Goal: Task Accomplishment & Management: Use online tool/utility

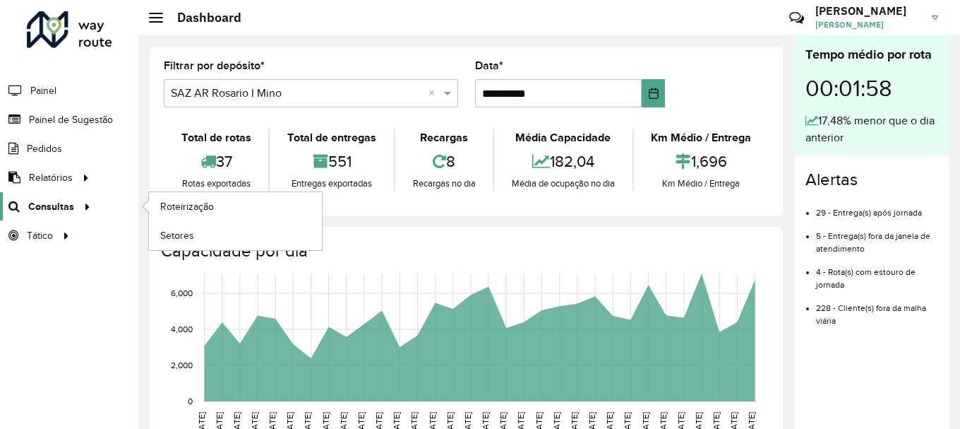
scroll to position [989, 0]
click at [170, 208] on span "Roteirização" at bounding box center [188, 206] width 57 height 15
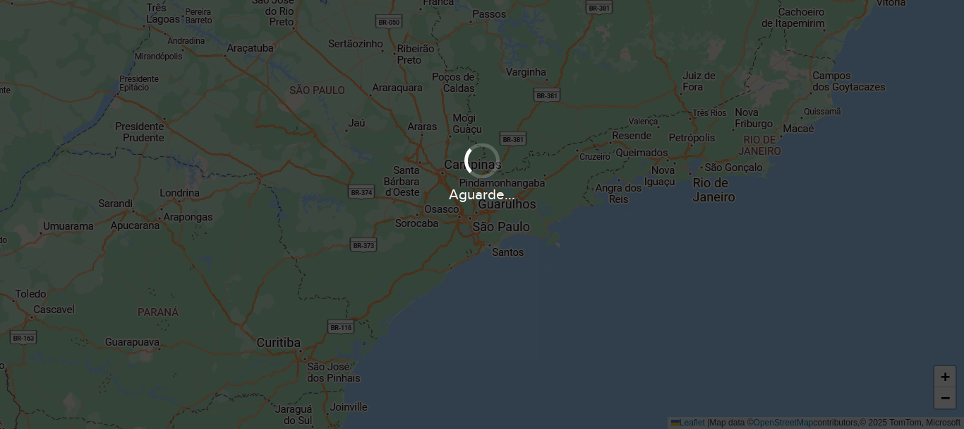
scroll to position [989, 0]
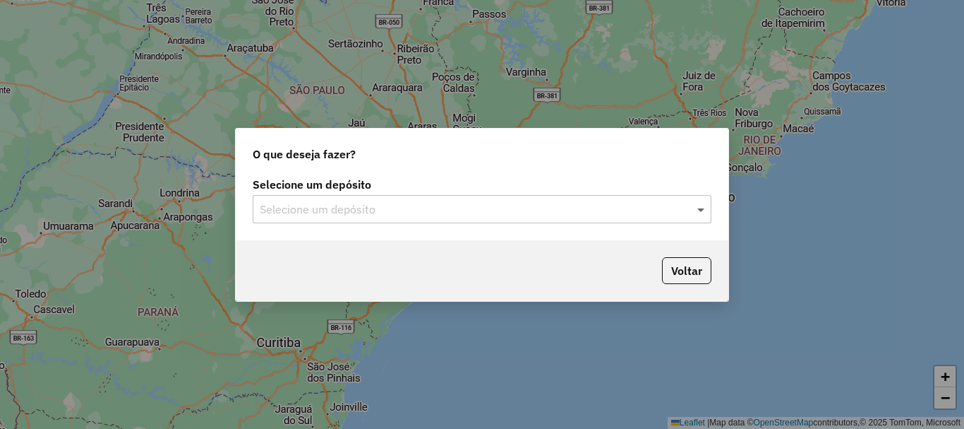
click at [705, 210] on span at bounding box center [703, 209] width 18 height 17
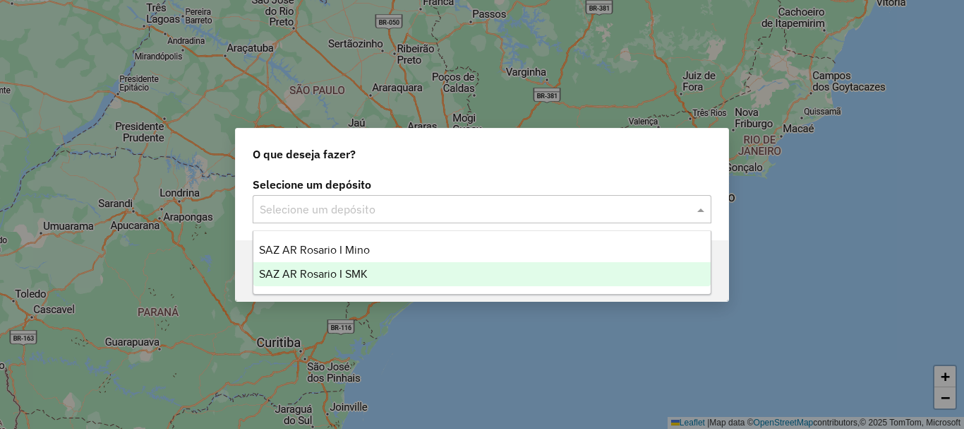
click at [346, 270] on span "SAZ AR Rosario I SMK" at bounding box center [313, 274] width 109 height 12
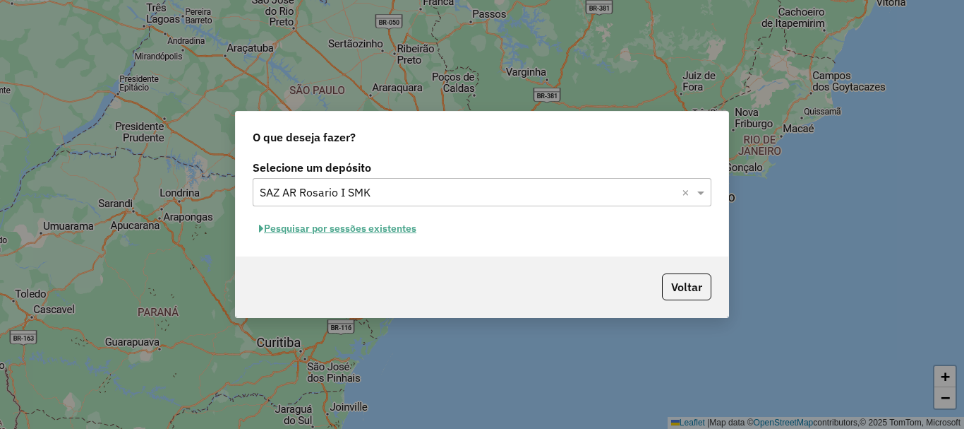
click at [347, 232] on button "Pesquisar por sessões existentes" at bounding box center [338, 228] width 170 height 22
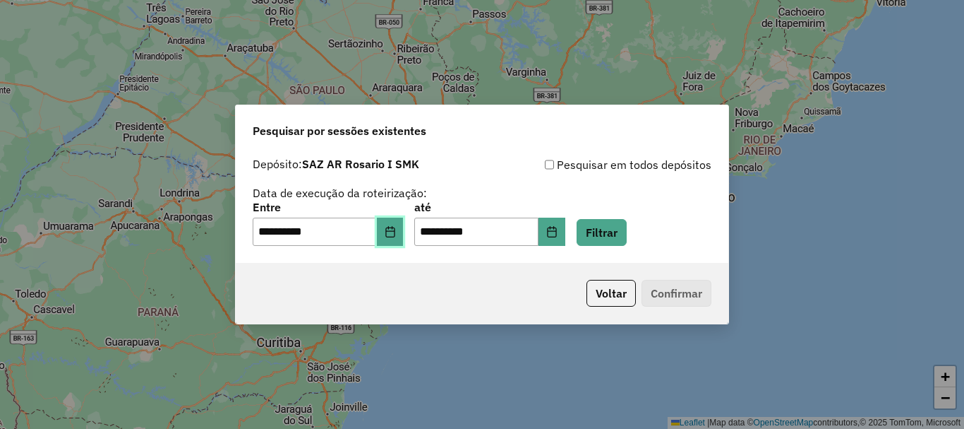
click at [396, 235] on icon "Choose Date" at bounding box center [390, 231] width 11 height 11
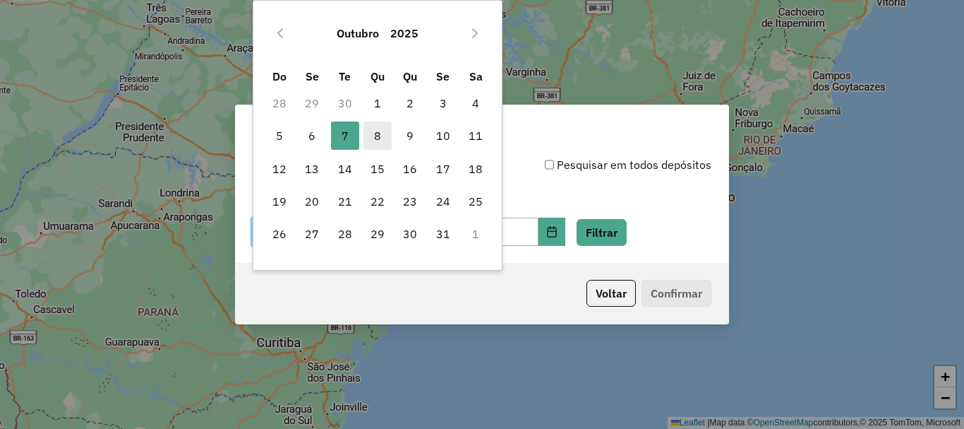
click at [373, 136] on span "8" at bounding box center [378, 135] width 28 height 28
type input "**********"
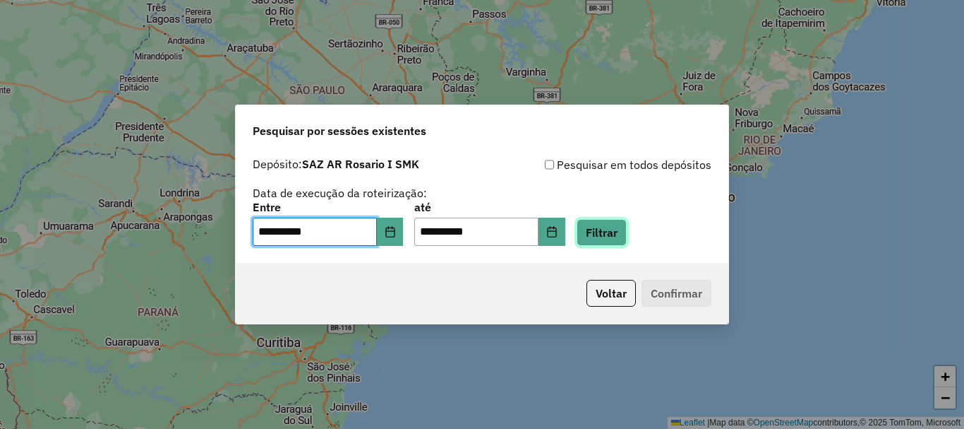
click at [621, 241] on button "Filtrar" at bounding box center [602, 232] width 50 height 27
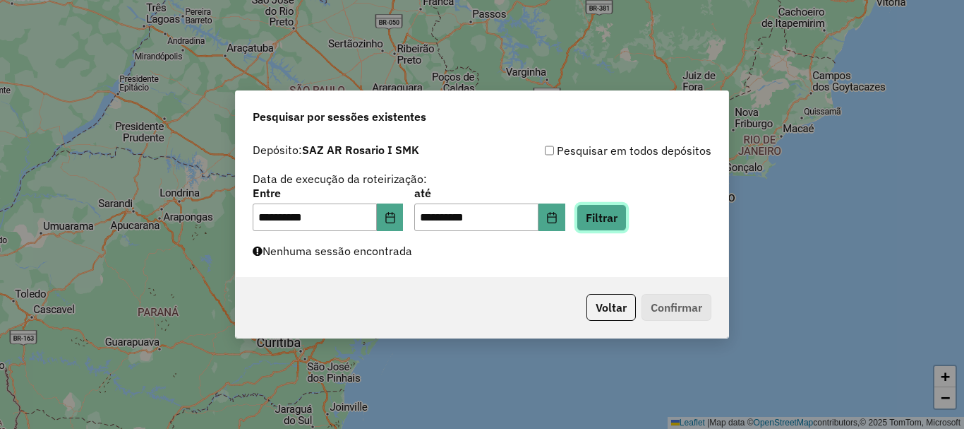
click at [627, 222] on button "Filtrar" at bounding box center [602, 217] width 50 height 27
click at [611, 220] on button "Filtrar" at bounding box center [602, 217] width 50 height 27
click at [616, 209] on button "Filtrar" at bounding box center [602, 217] width 50 height 27
click at [577, 204] on button "Filtrar" at bounding box center [602, 217] width 50 height 27
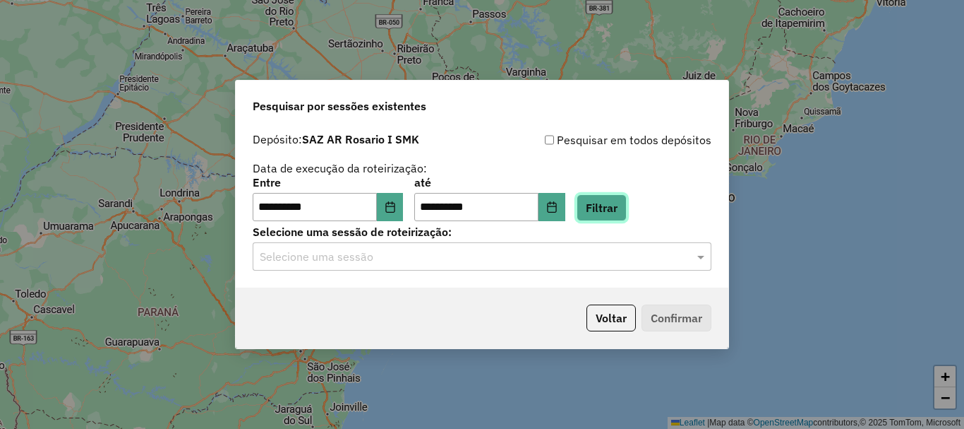
click at [627, 199] on button "Filtrar" at bounding box center [602, 207] width 50 height 27
click at [698, 257] on span at bounding box center [703, 256] width 18 height 17
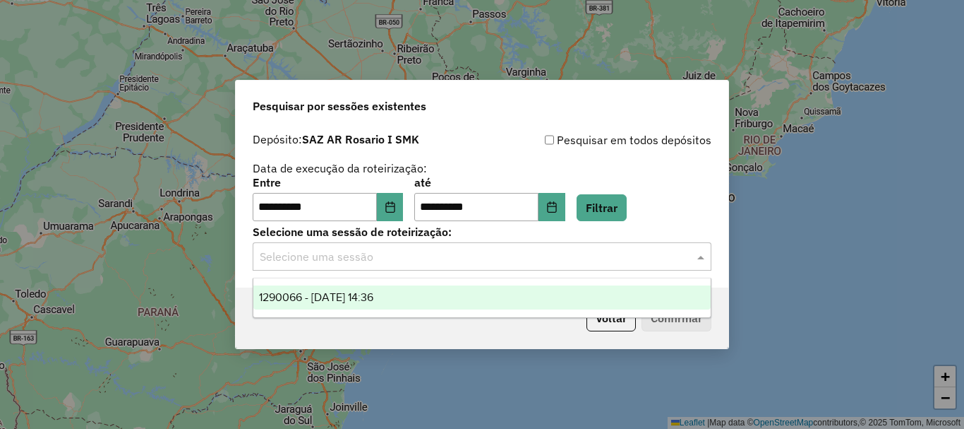
click at [305, 300] on span "1290066 - [DATE] 14:36" at bounding box center [316, 297] width 114 height 12
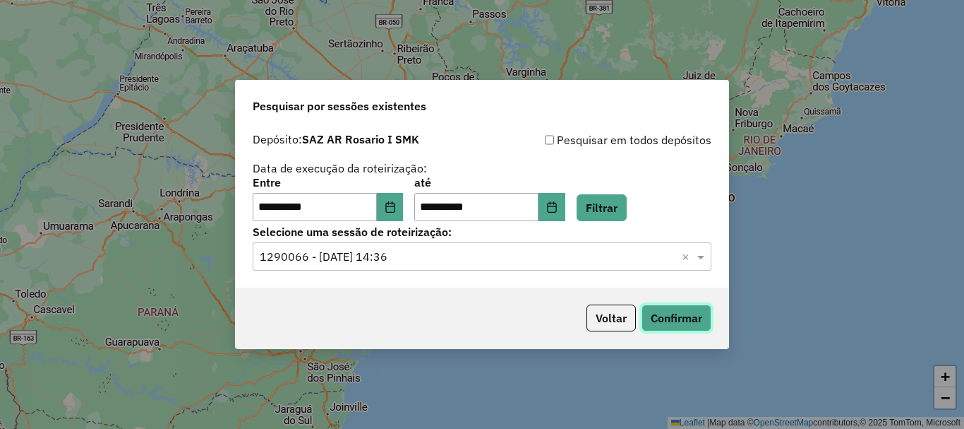
click at [665, 321] on button "Confirmar" at bounding box center [677, 317] width 70 height 27
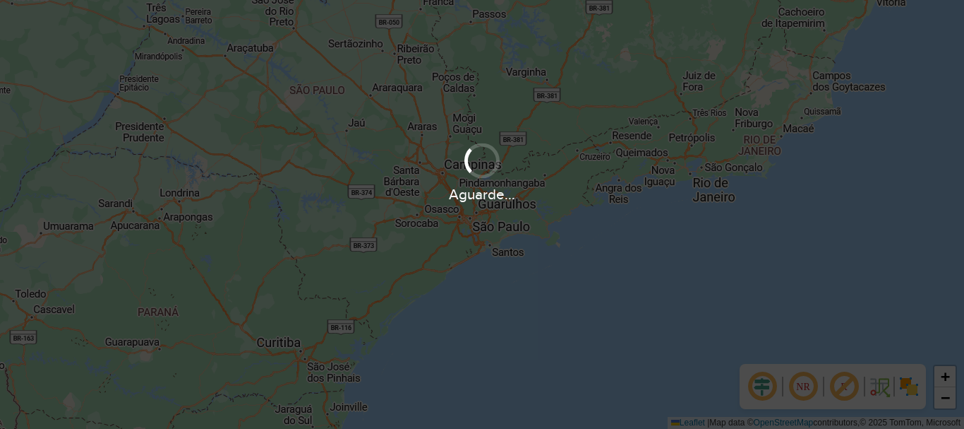
scroll to position [989, 0]
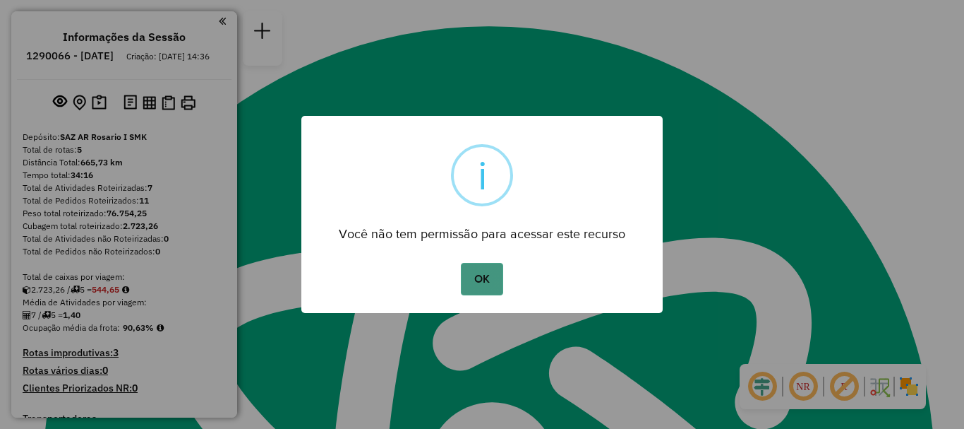
click at [477, 270] on button "OK" at bounding box center [482, 279] width 42 height 32
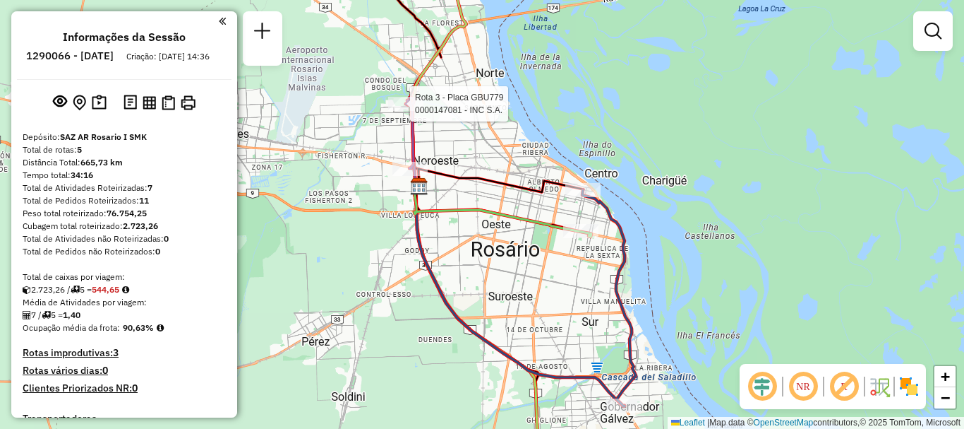
select select "**********"
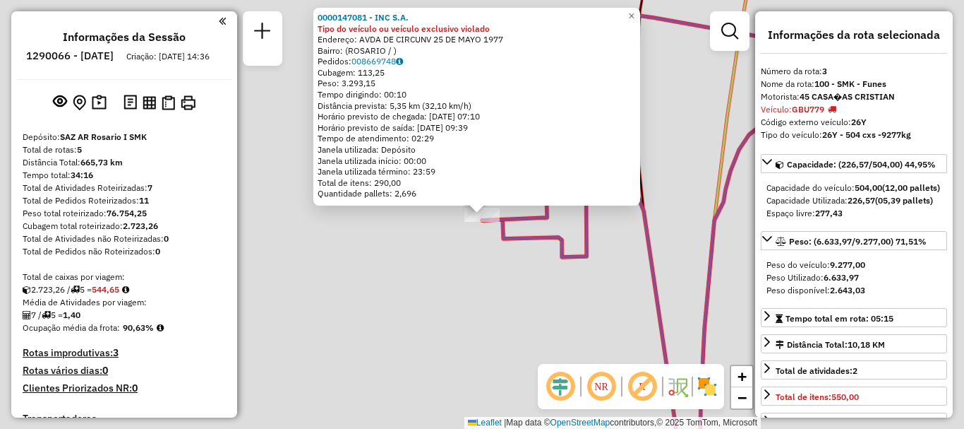
scroll to position [491, 0]
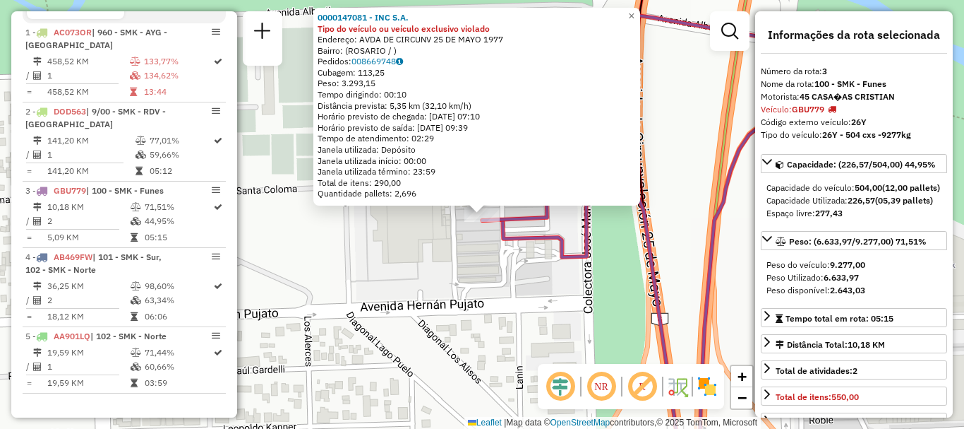
click at [419, 255] on div "0000147081 - INC S.A. Tipo do veículo ou veículo exclusivo violado Endereço: AV…" at bounding box center [482, 214] width 964 height 429
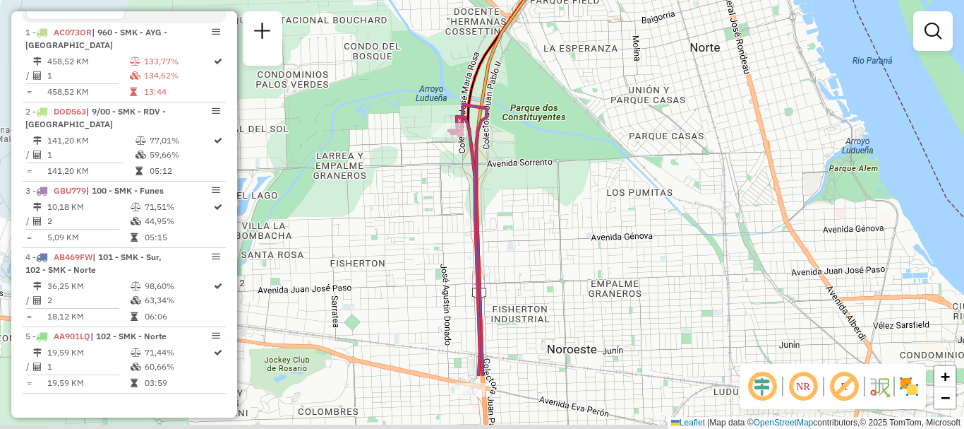
drag, startPoint x: 449, startPoint y: 273, endPoint x: 472, endPoint y: 112, distance: 163.3
click at [467, 124] on div "Janela de atendimento Grade de atendimento Capacidade Transportadoras Veículos …" at bounding box center [482, 214] width 964 height 429
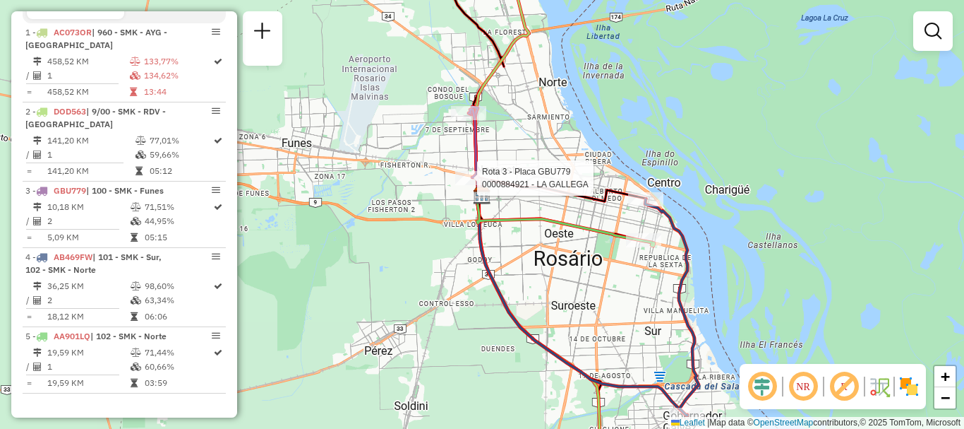
select select "**********"
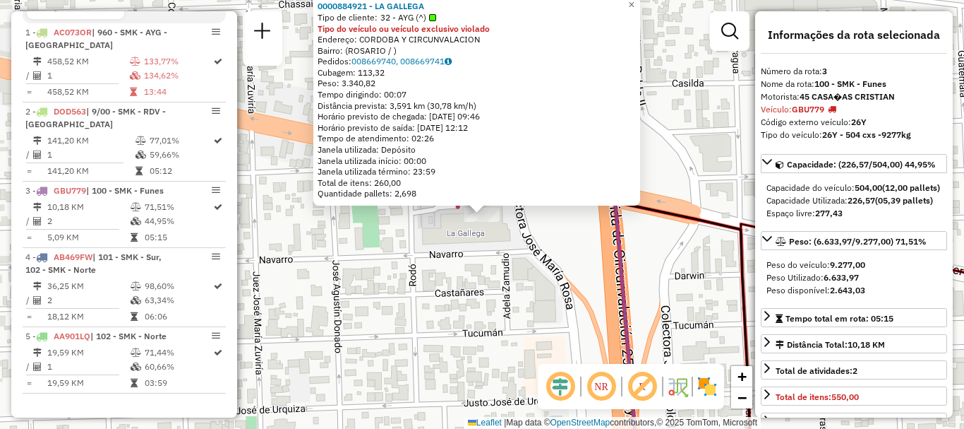
click at [455, 234] on div "0000884921 - LA GALLEGA Tipo de cliente: 32 - AYG (^) Tipo do veículo ou veícul…" at bounding box center [482, 214] width 964 height 429
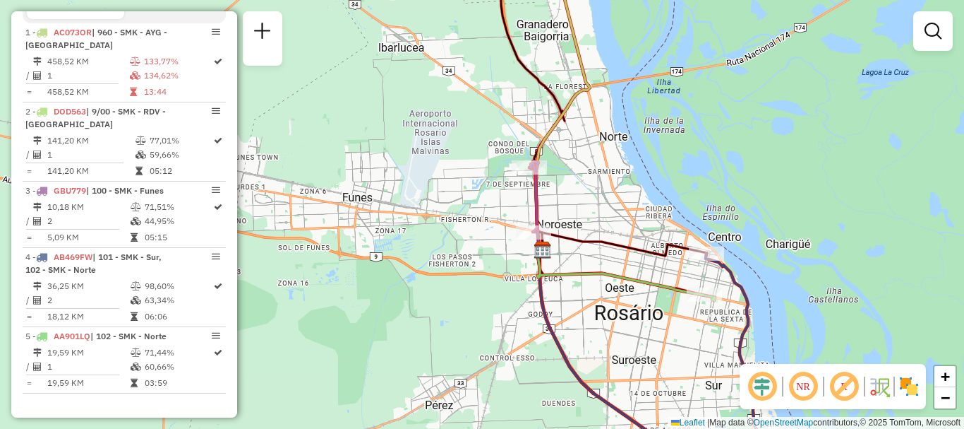
drag, startPoint x: 678, startPoint y: 244, endPoint x: 530, endPoint y: 94, distance: 210.7
click at [529, 104] on div "Janela de atendimento Grade de atendimento Capacidade Transportadoras Veículos …" at bounding box center [482, 214] width 964 height 429
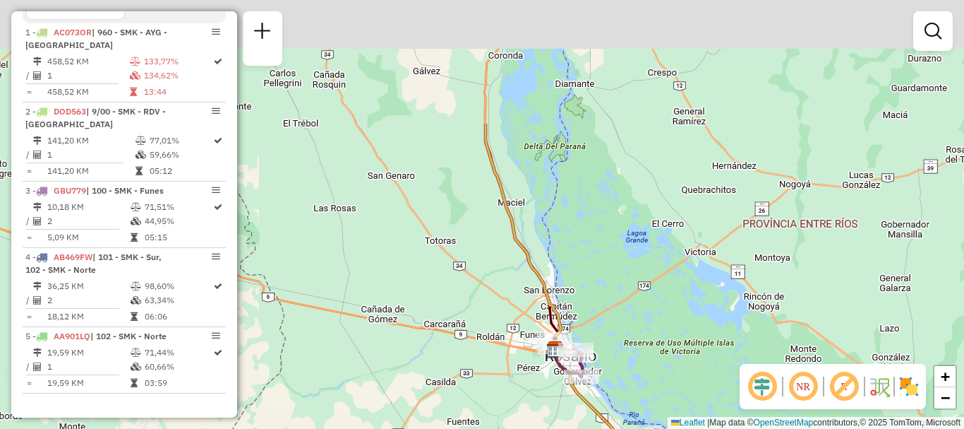
drag, startPoint x: 455, startPoint y: 198, endPoint x: 511, endPoint y: 313, distance: 127.2
click at [511, 313] on div "Janela de atendimento Grade de atendimento Capacidade Transportadoras Veículos …" at bounding box center [482, 214] width 964 height 429
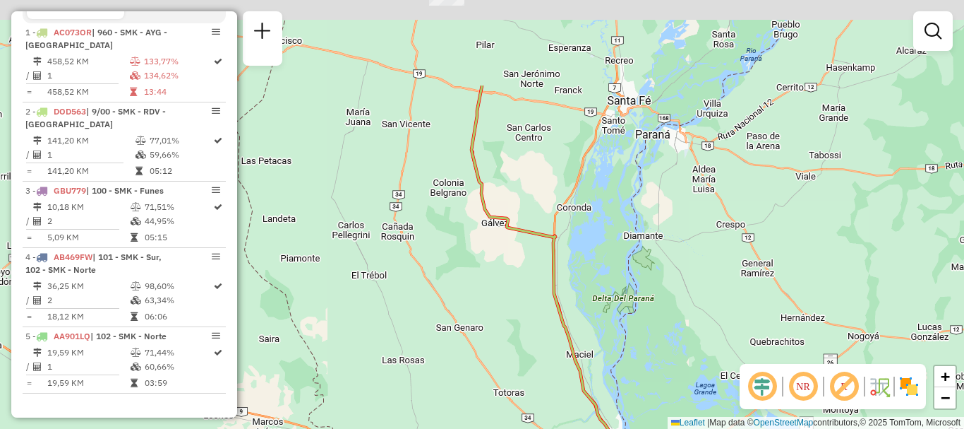
drag, startPoint x: 455, startPoint y: 193, endPoint x: 558, endPoint y: 398, distance: 229.9
click at [558, 398] on div "Janela de atendimento Grade de atendimento Capacidade Transportadoras Veículos …" at bounding box center [482, 214] width 964 height 429
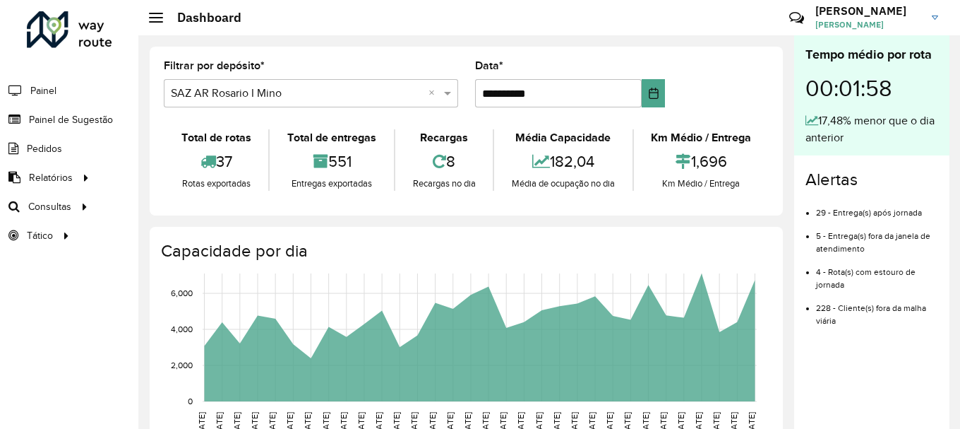
scroll to position [989, 0]
